Goal: Transaction & Acquisition: Subscribe to service/newsletter

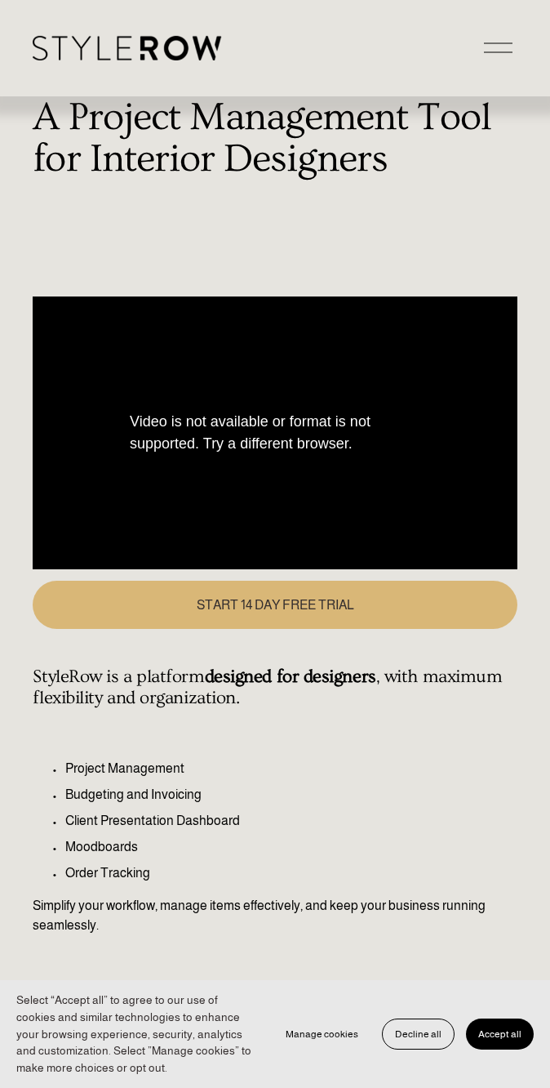
click at [275, 604] on span "START 14 DAY FREE TRIAL" at bounding box center [276, 605] width 158 height 14
